Goal: Task Accomplishment & Management: Manage account settings

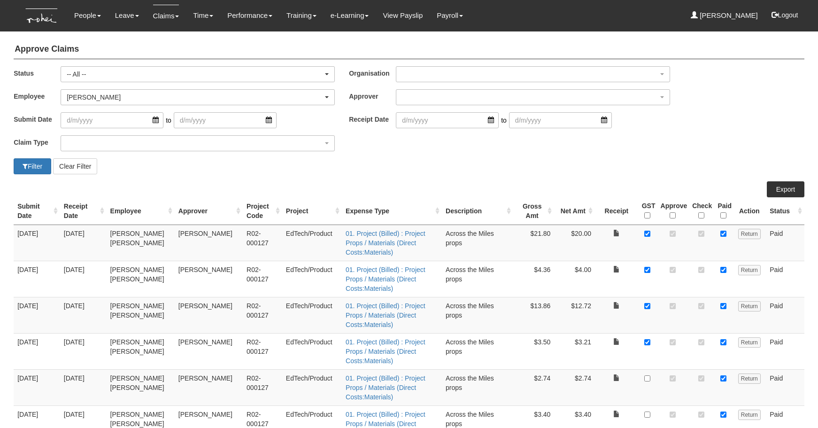
select select "All"
select select "41d79307-2cda-4882-b0e6-df9b5aff3b02"
select select "50"
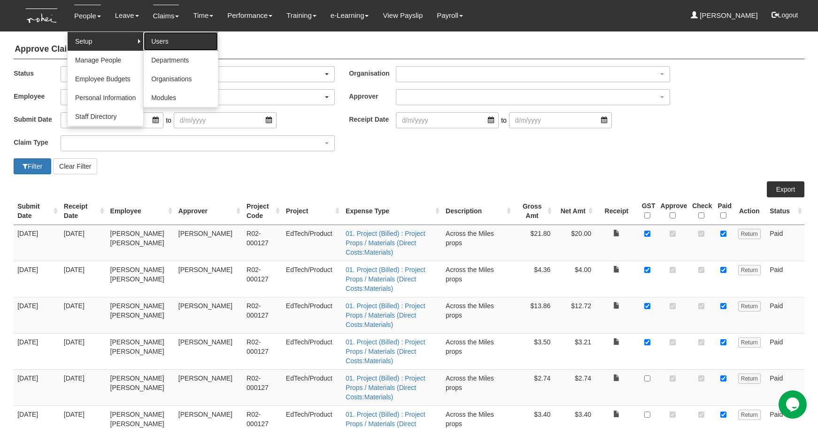
click at [200, 42] on link "Users" at bounding box center [181, 41] width 74 height 19
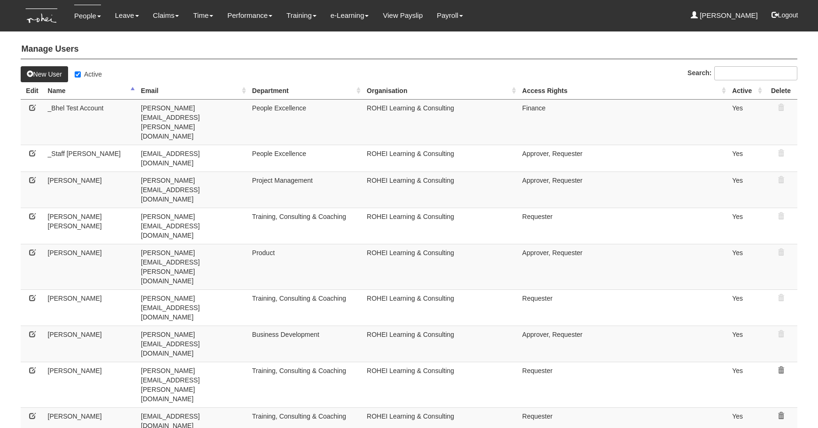
select select "50"
click at [79, 74] on input "Active" at bounding box center [78, 74] width 6 height 6
checkbox input "false"
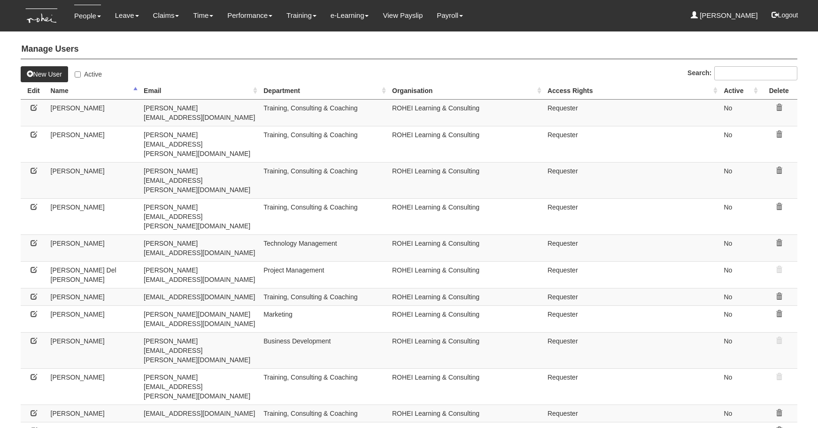
select select "50"
click at [33, 108] on icon at bounding box center [34, 107] width 7 height 7
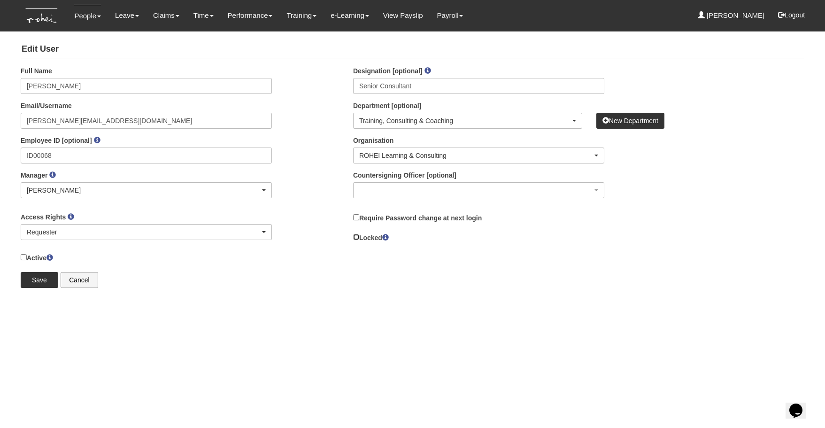
click at [357, 236] on input "Locked" at bounding box center [356, 237] width 6 height 6
checkbox input "true"
click at [24, 258] on input "Active" at bounding box center [24, 257] width 6 height 6
checkbox input "true"
click at [37, 279] on input "Save" at bounding box center [40, 280] width 38 height 16
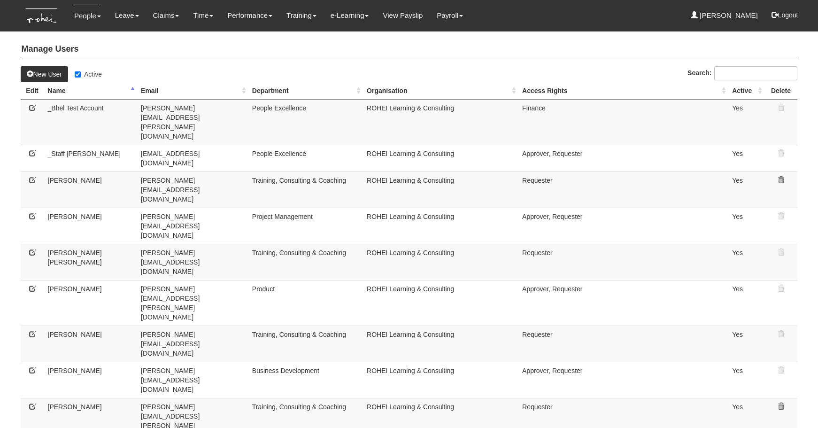
select select "50"
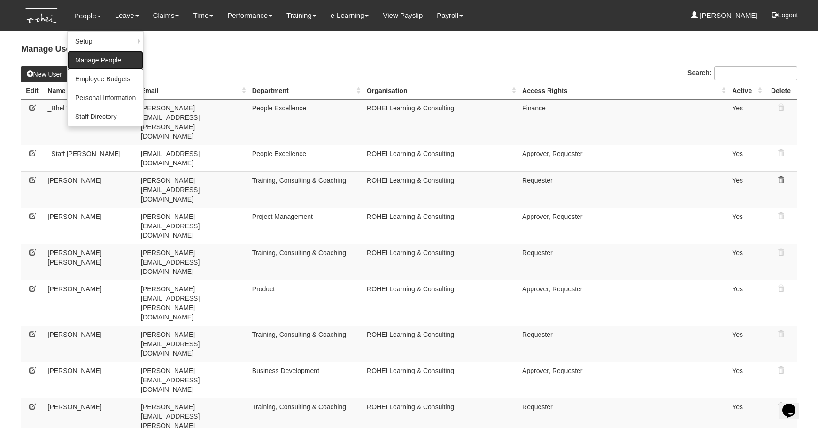
click at [102, 62] on link "Manage People" at bounding box center [106, 60] width 76 height 19
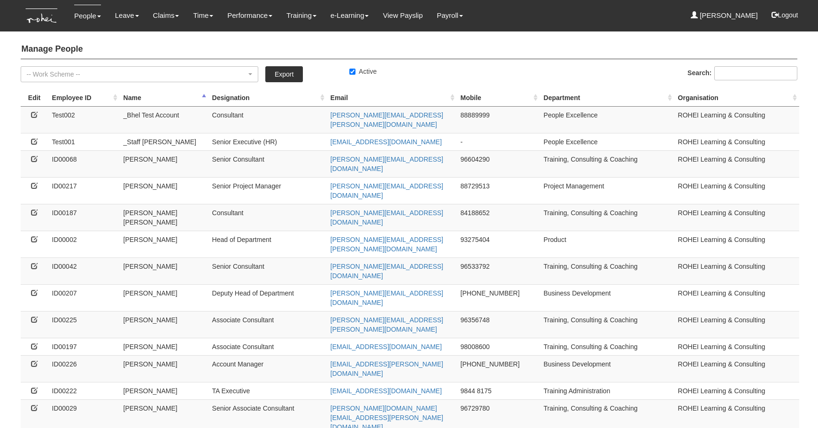
select select "50"
click at [33, 155] on icon at bounding box center [34, 158] width 7 height 7
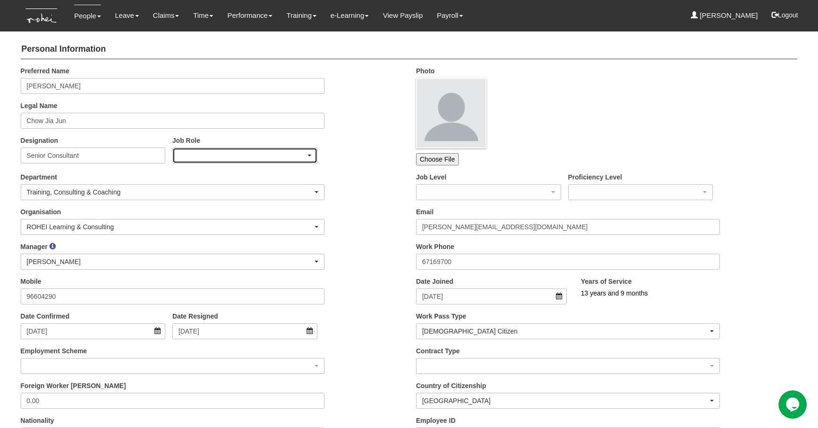
click at [219, 157] on div "button" at bounding box center [245, 155] width 144 height 15
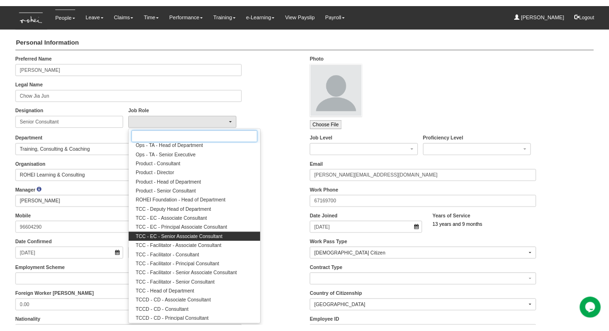
scroll to position [749, 0]
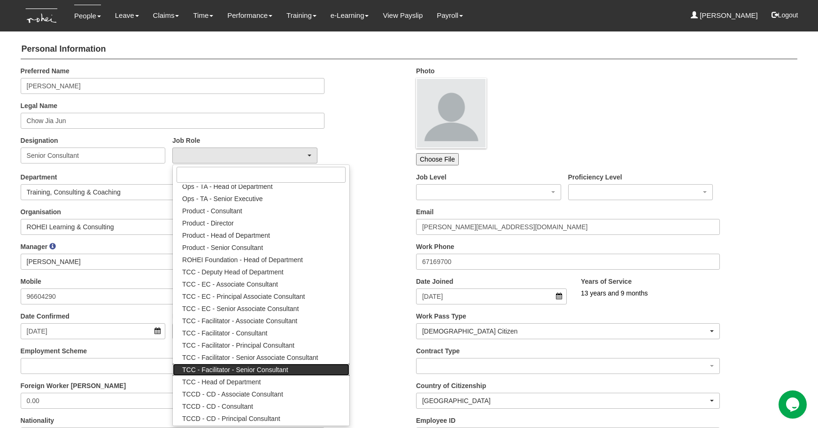
click at [224, 370] on span "TCC - Facilitator - Senior Consultant" at bounding box center [235, 369] width 106 height 9
select select "180"
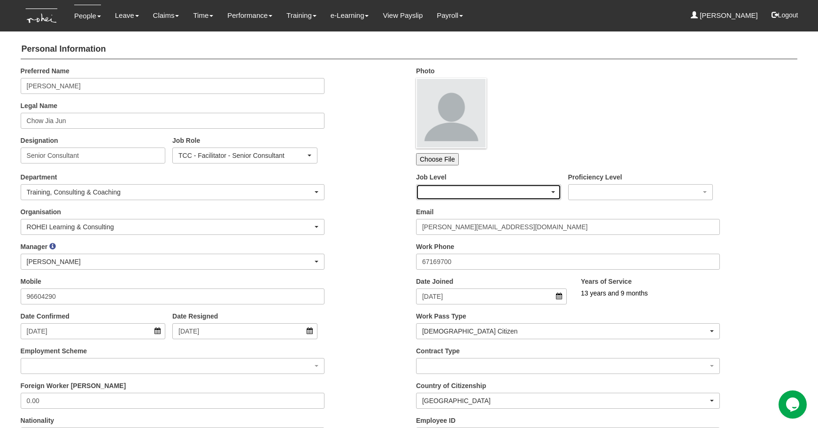
click at [444, 195] on div "button" at bounding box center [488, 192] width 144 height 15
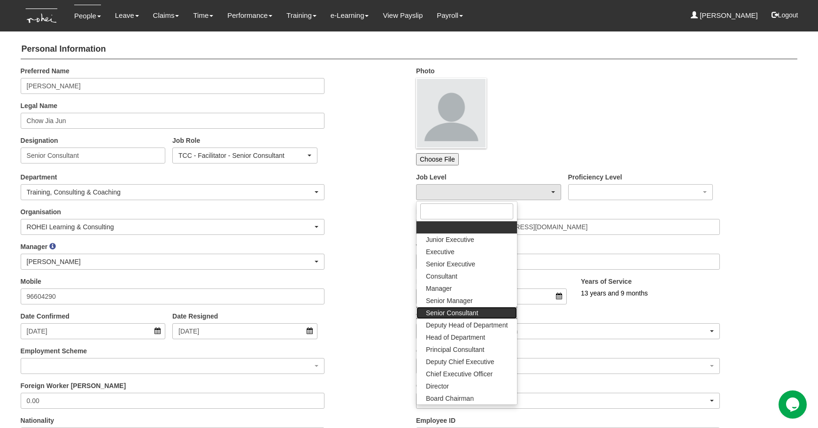
click at [462, 314] on span "Senior Consultant" at bounding box center [452, 312] width 52 height 9
select select "26"
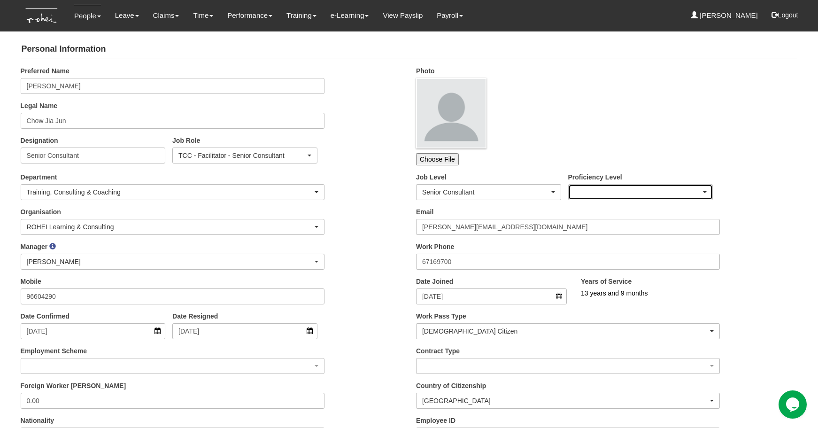
click at [606, 193] on div "button" at bounding box center [641, 192] width 144 height 15
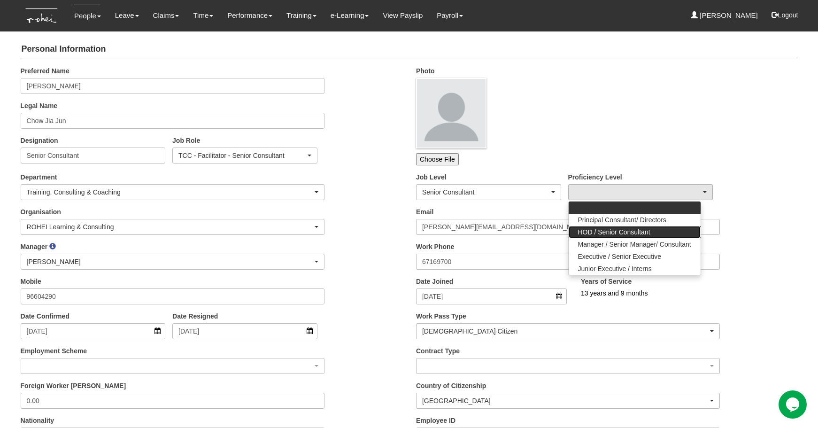
click at [600, 233] on span "HOD / Senior Consultant" at bounding box center [614, 231] width 72 height 9
select select "17"
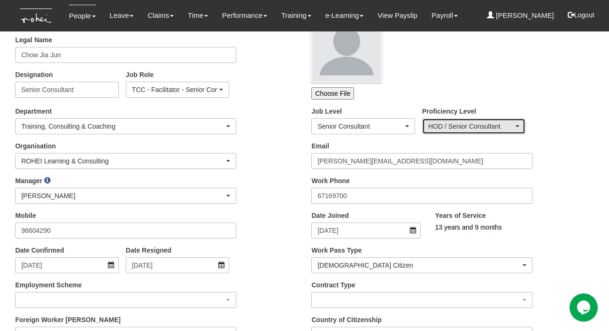
scroll to position [66, 0]
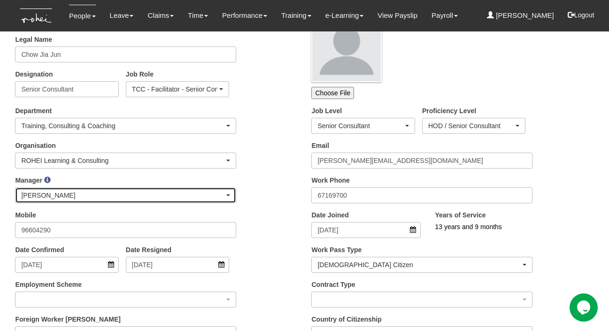
click at [206, 196] on div "[PERSON_NAME]" at bounding box center [122, 195] width 203 height 9
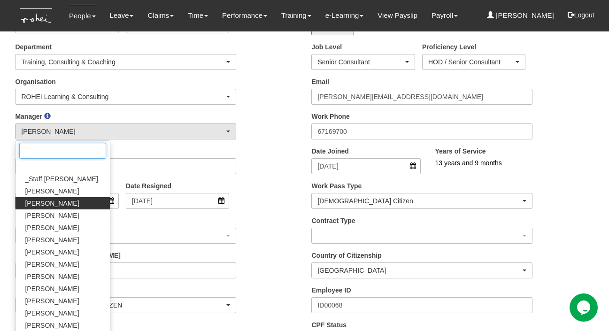
scroll to position [358, 0]
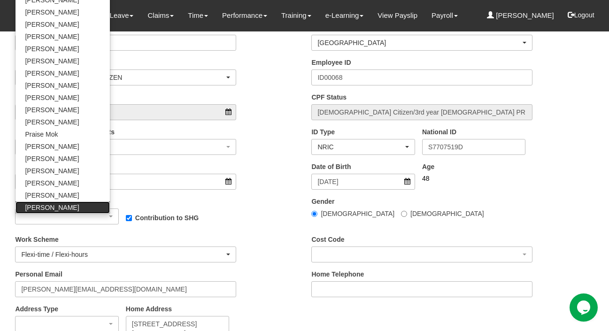
click at [53, 208] on span "Wen-Wei Chiang" at bounding box center [52, 207] width 54 height 9
select select "c85e7207-948b-4a93-b1ce-7591f482d584"
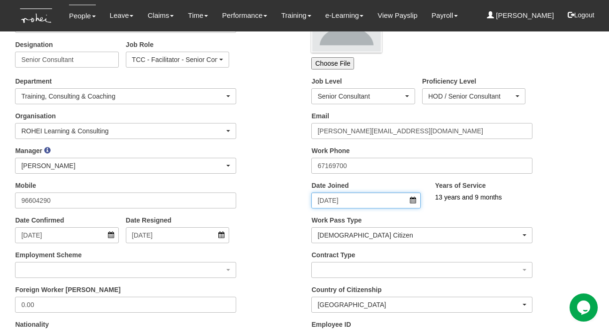
click at [412, 200] on input "1/12/2011" at bounding box center [365, 201] width 109 height 16
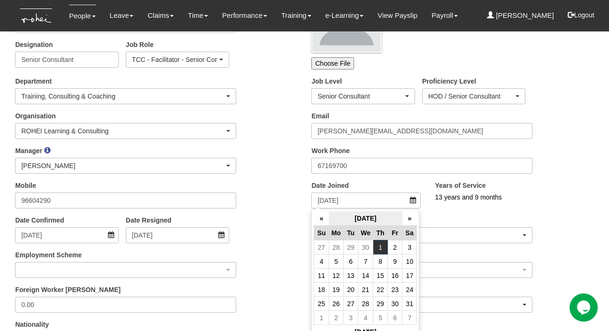
click at [387, 217] on th "December 2011" at bounding box center [366, 218] width 74 height 15
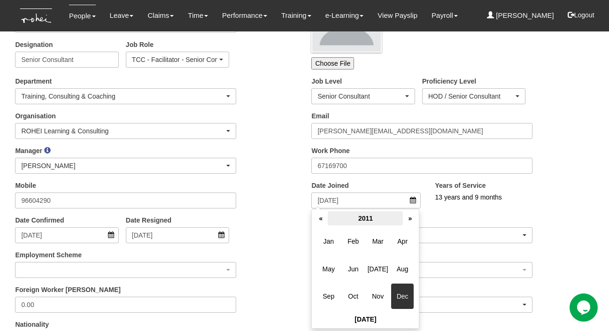
click at [376, 221] on th "2011" at bounding box center [365, 218] width 75 height 14
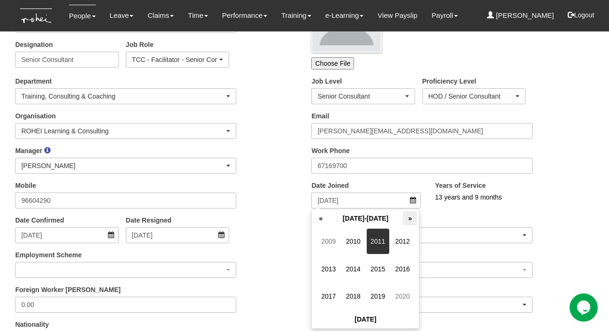
click at [409, 220] on th "»" at bounding box center [410, 218] width 14 height 14
click at [323, 222] on th "«" at bounding box center [321, 218] width 14 height 14
click at [377, 274] on span "2025" at bounding box center [378, 268] width 23 height 25
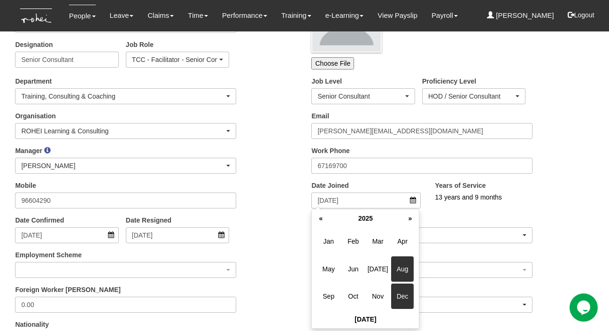
click at [398, 272] on span "Aug" at bounding box center [402, 268] width 23 height 25
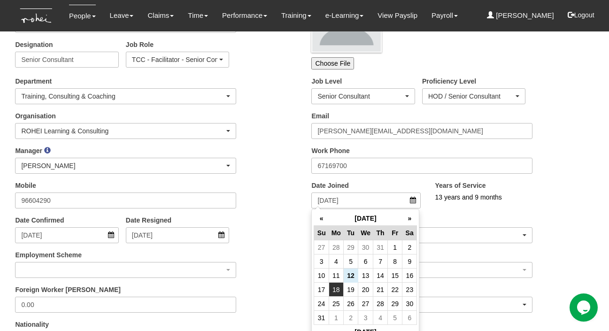
click at [332, 289] on td "18" at bounding box center [336, 290] width 15 height 14
type input "18/8/2025"
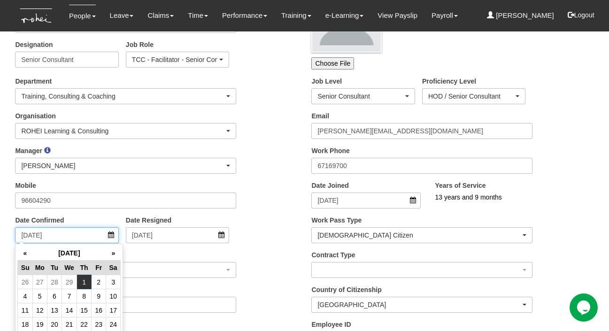
drag, startPoint x: 52, startPoint y: 234, endPoint x: -54, endPoint y: 224, distance: 106.6
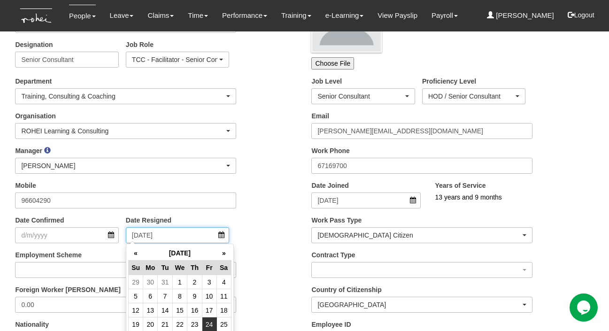
drag, startPoint x: 179, startPoint y: 234, endPoint x: 104, endPoint y: 222, distance: 76.0
click at [104, 222] on div "Date Confirmed Date Resigned 24/9/2021" at bounding box center [156, 233] width 296 height 35
click at [261, 221] on div "Date Confirmed Date Resigned" at bounding box center [156, 233] width 296 height 35
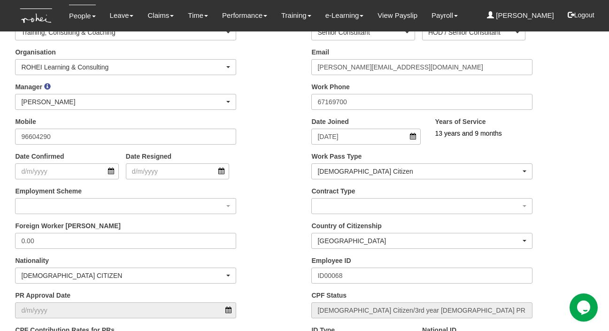
scroll to position [160, 0]
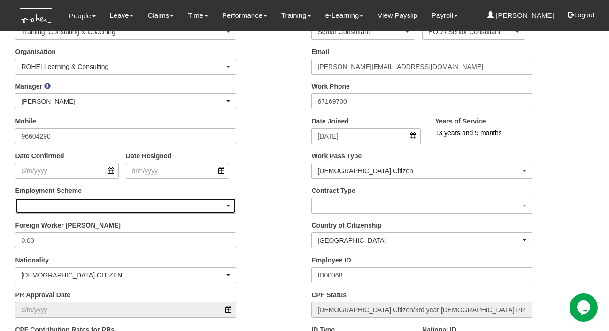
click at [226, 206] on div "button" at bounding box center [125, 205] width 220 height 15
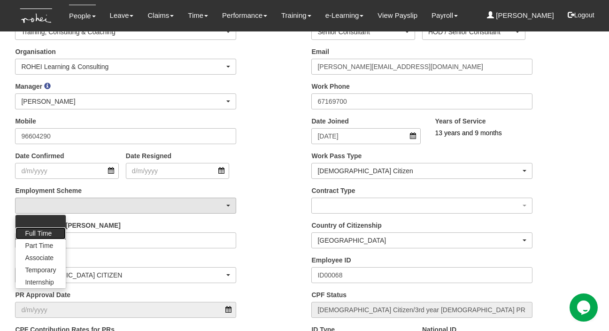
click at [34, 231] on span "Full Time" at bounding box center [38, 233] width 27 height 9
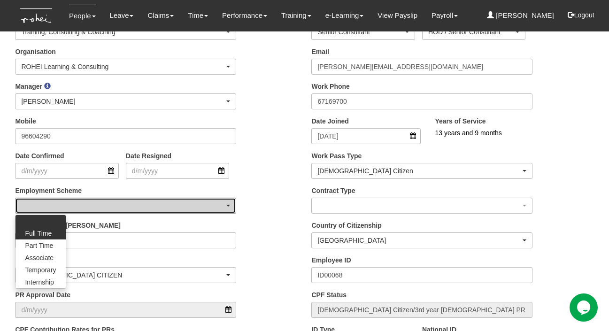
select select "FullTime"
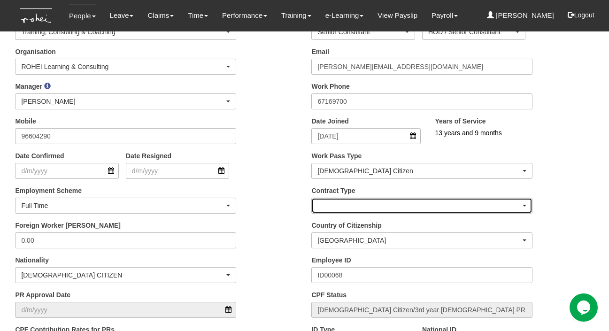
click at [318, 209] on div "button" at bounding box center [422, 205] width 220 height 15
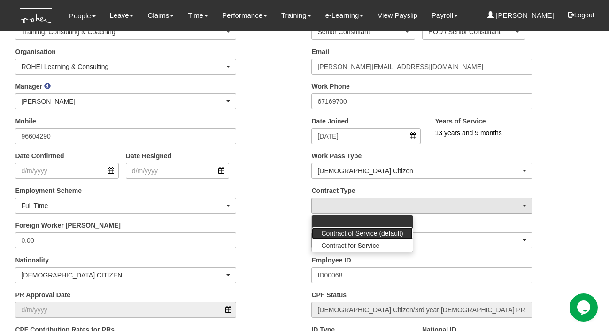
click at [333, 233] on span "Contract of Service (default)" at bounding box center [362, 233] width 82 height 9
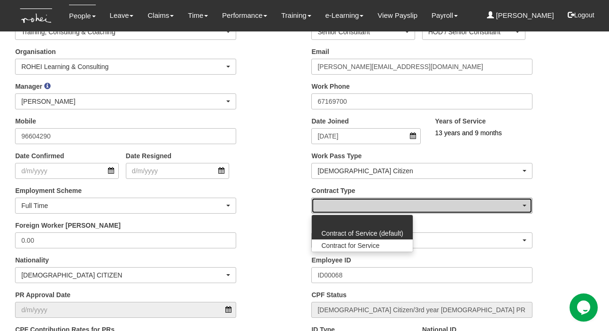
select select "ContractOfService"
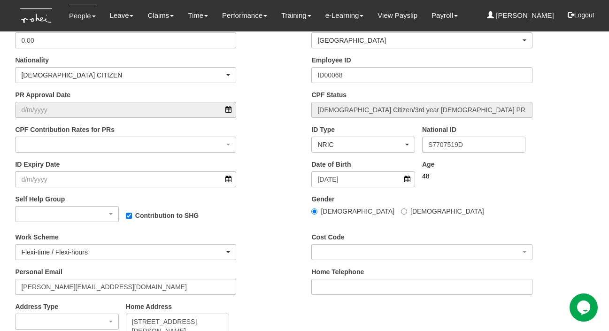
scroll to position [361, 0]
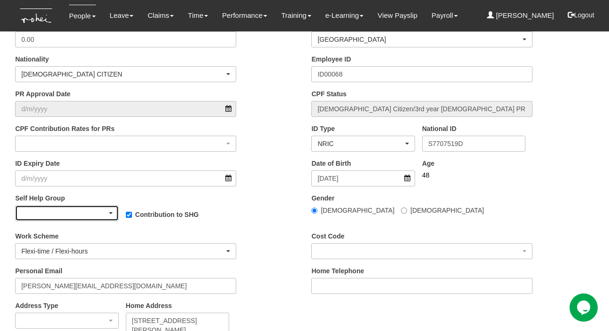
click at [100, 216] on div "button" at bounding box center [66, 213] width 102 height 15
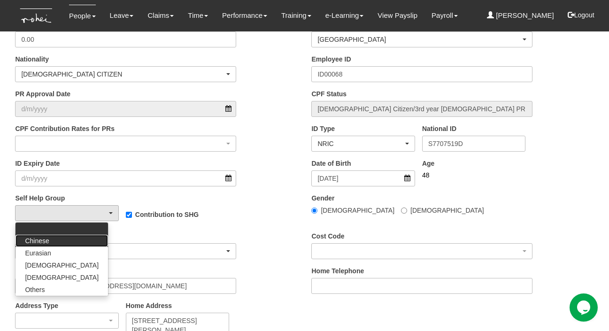
click at [40, 237] on span "Chinese" at bounding box center [37, 240] width 24 height 9
select select "1"
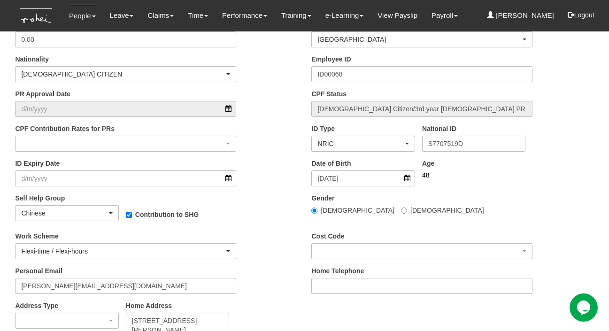
click at [280, 243] on div "Work Scheme Compressed work schedule Flexi-time / Flexi-hours Annualised Hours …" at bounding box center [156, 248] width 296 height 35
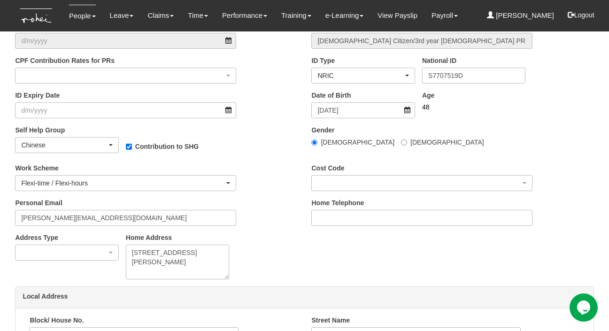
scroll to position [478, 0]
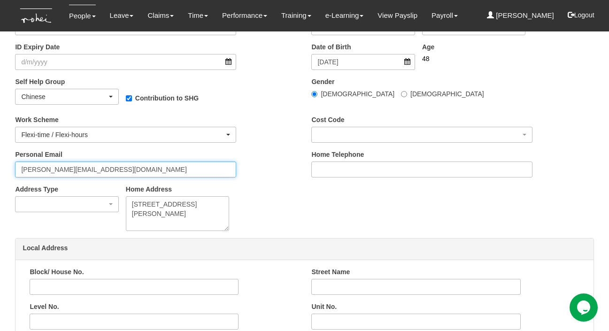
drag, startPoint x: 100, startPoint y: 169, endPoint x: -1, endPoint y: 163, distance: 100.7
paste input "chowjiajun@gmail"
type input "aaronchowjiajun@gmail.com"
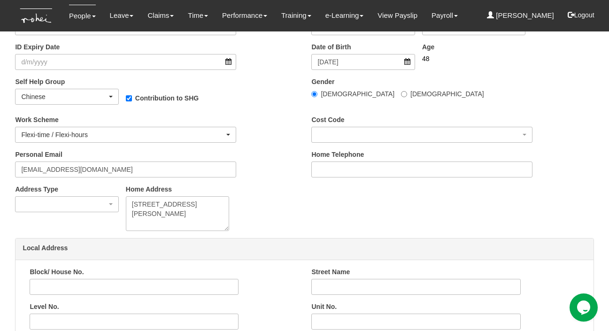
click at [285, 208] on div "Address Type Local Foreign CareOf Home Address 367 Choa Chu Kang Ave 3 #07-34 S…" at bounding box center [156, 212] width 296 height 54
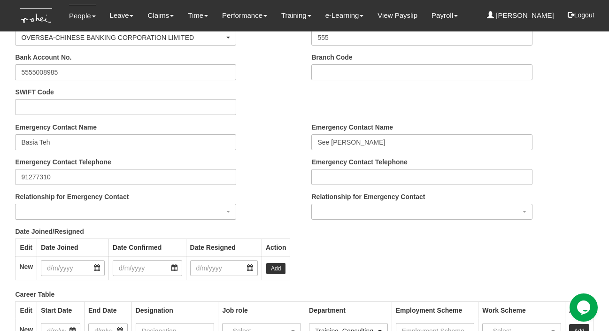
scroll to position [1034, 0]
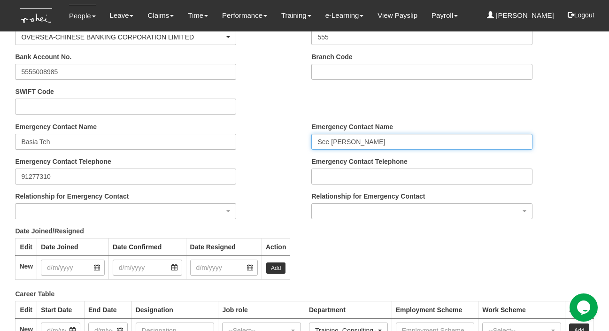
drag, startPoint x: 359, startPoint y: 142, endPoint x: 205, endPoint y: 121, distance: 155.5
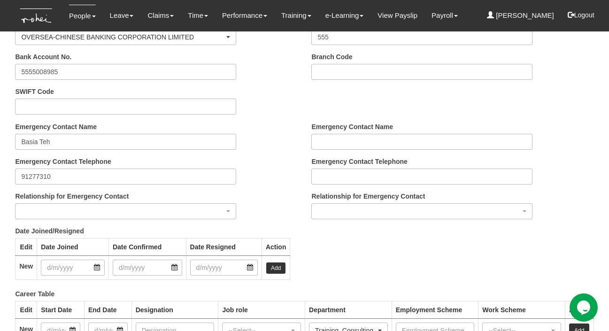
click at [264, 167] on div "Emergency Contact Name Basia Teh Emergency Contact Telephone 91277310 Relations…" at bounding box center [156, 174] width 296 height 104
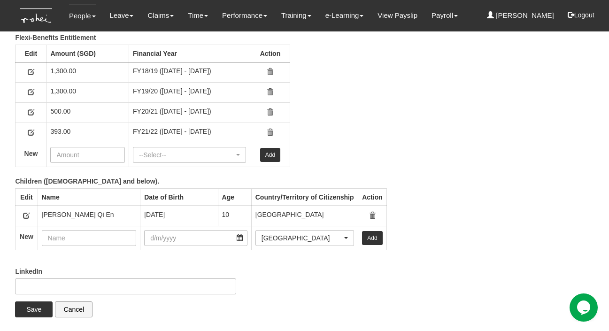
scroll to position [1417, 0]
click at [29, 306] on input "Save" at bounding box center [34, 309] width 38 height 16
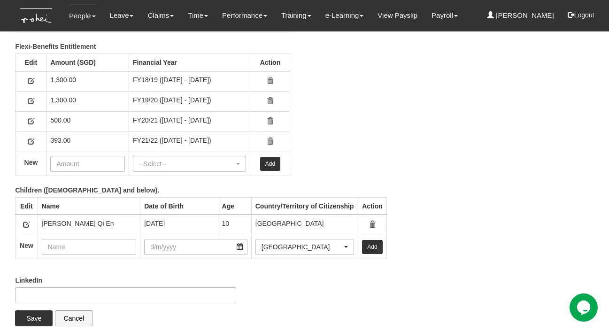
scroll to position [1079, 0]
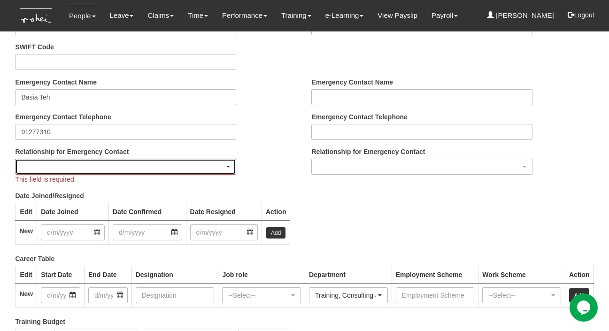
click at [226, 163] on div "button" at bounding box center [125, 166] width 220 height 15
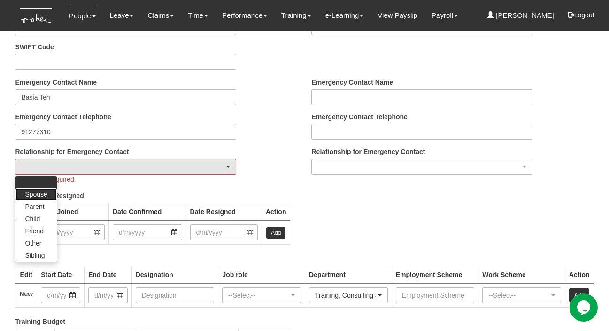
click at [35, 190] on span "Spouse" at bounding box center [36, 194] width 22 height 9
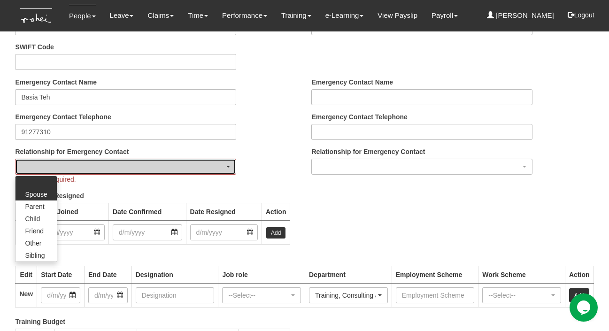
select select "Spouse"
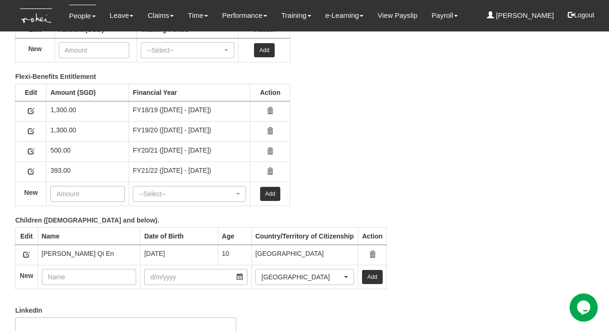
scroll to position [1417, 0]
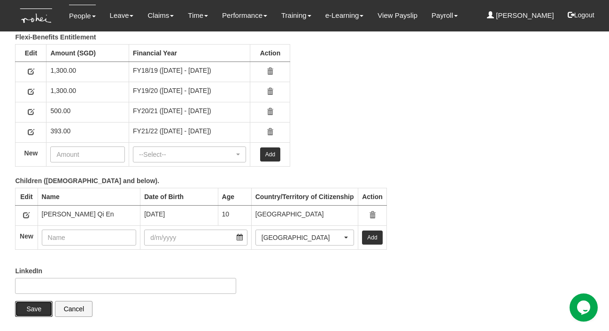
click at [41, 301] on input "Save" at bounding box center [34, 309] width 38 height 16
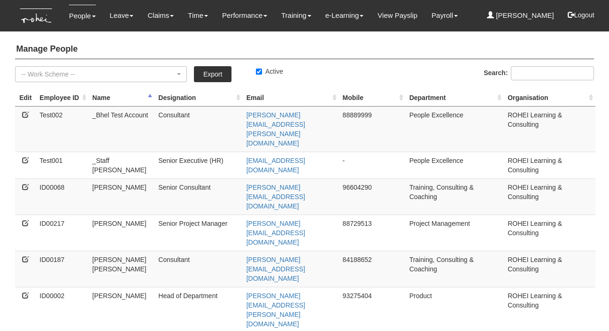
select select "50"
